Goal: Task Accomplishment & Management: Manage account settings

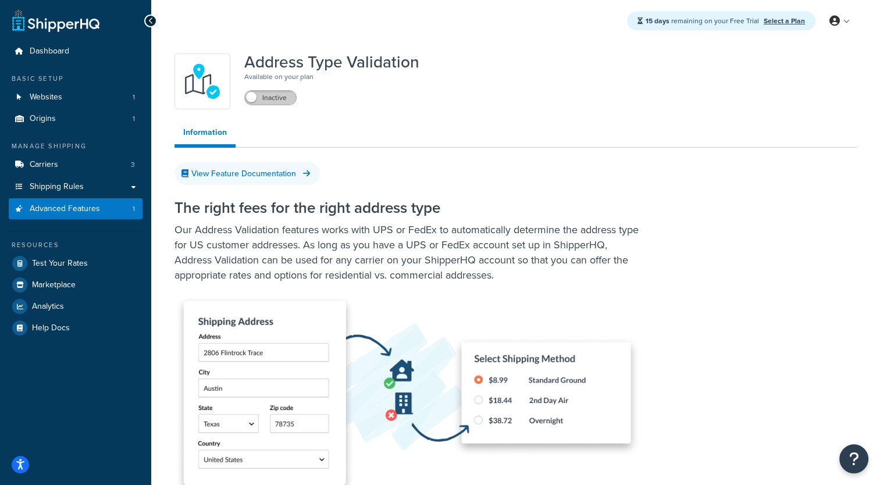
click at [283, 96] on label "Inactive" at bounding box center [270, 98] width 51 height 14
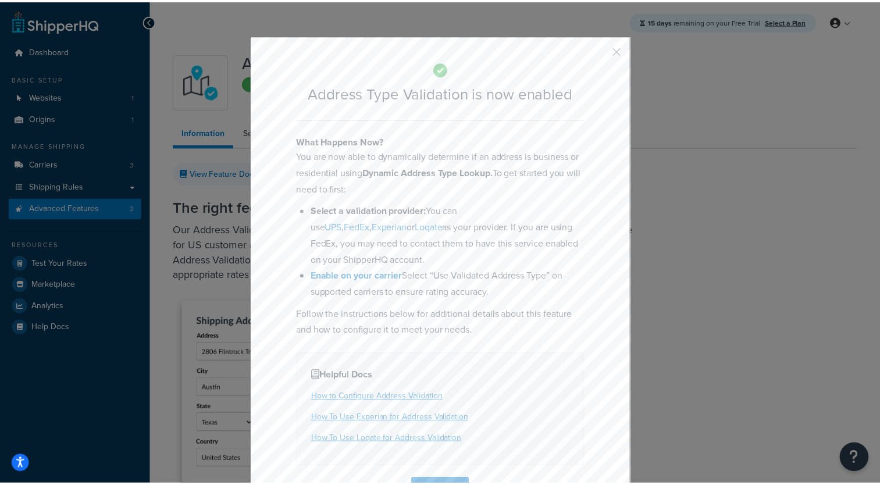
scroll to position [35, 0]
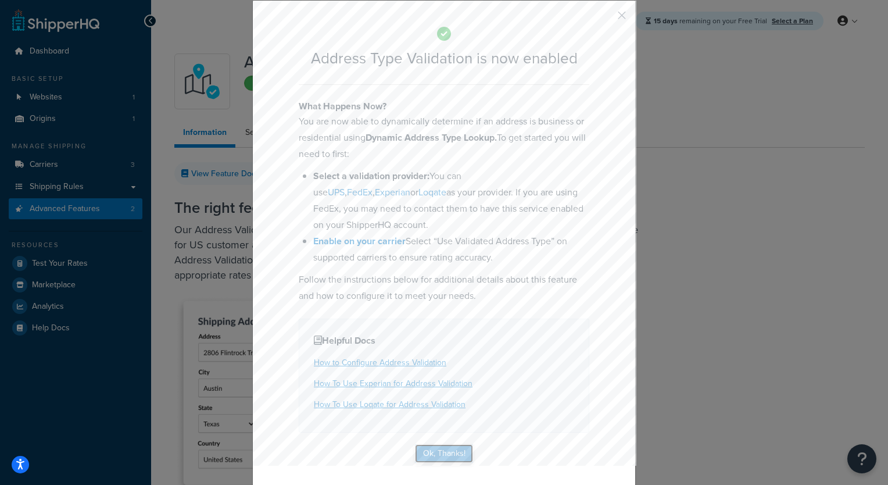
click at [431, 455] on button "Ok, Thanks!" at bounding box center [444, 453] width 58 height 19
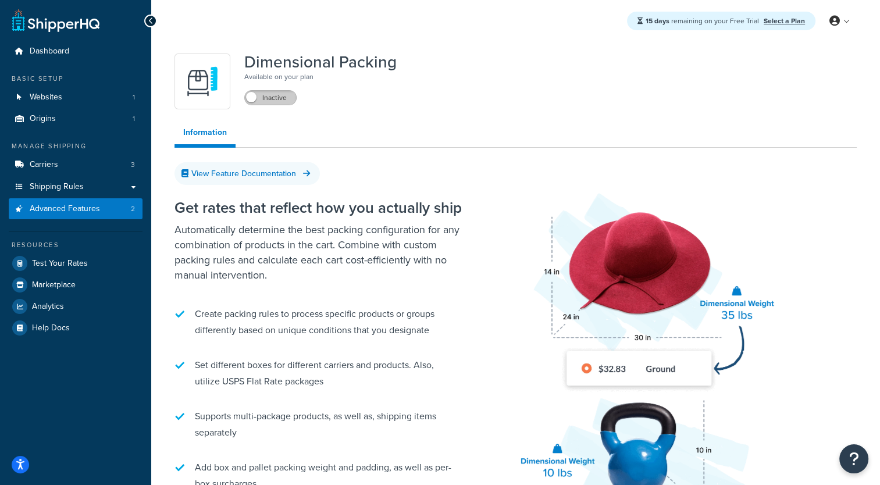
click at [286, 100] on label "Inactive" at bounding box center [270, 98] width 51 height 14
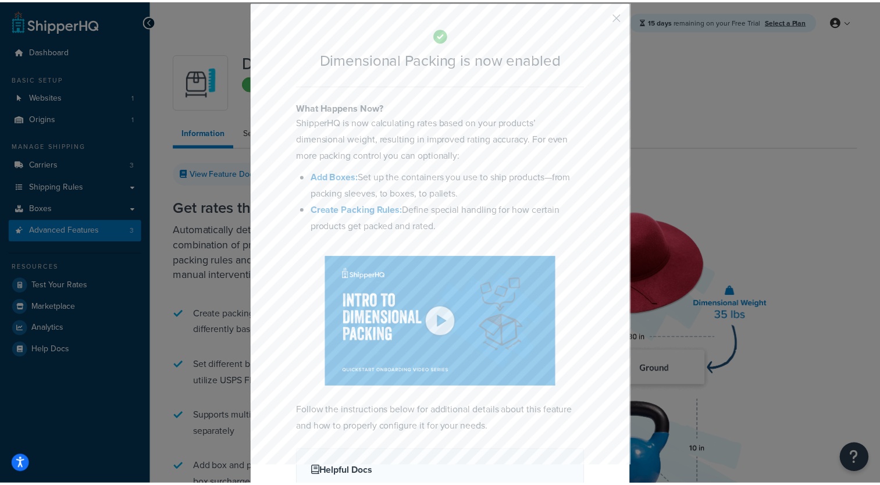
scroll to position [52, 0]
